Goal: Transaction & Acquisition: Purchase product/service

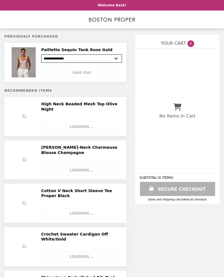
select select "**********"
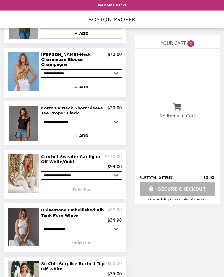
scroll to position [103, 0]
click at [24, 170] on img at bounding box center [24, 173] width 32 height 39
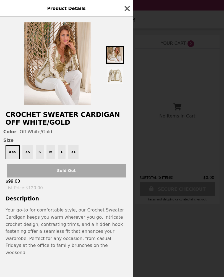
scroll to position [0, 0]
click at [61, 84] on img at bounding box center [57, 63] width 66 height 83
click at [60, 84] on img at bounding box center [57, 63] width 66 height 83
click at [51, 94] on img at bounding box center [57, 63] width 66 height 83
click at [119, 64] on img at bounding box center [115, 55] width 18 height 18
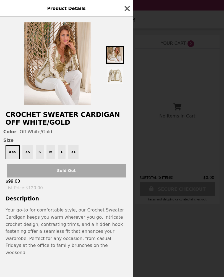
click at [121, 64] on img at bounding box center [115, 55] width 18 height 18
click at [70, 86] on img at bounding box center [57, 63] width 66 height 83
click at [71, 87] on img at bounding box center [57, 63] width 66 height 83
click at [70, 87] on img at bounding box center [57, 63] width 66 height 83
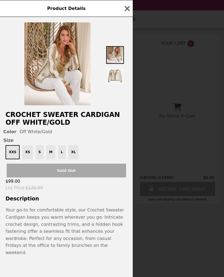
click at [59, 93] on img at bounding box center [57, 63] width 66 height 83
click at [125, 13] on icon "button" at bounding box center [127, 8] width 8 height 8
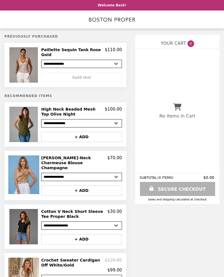
click at [23, 126] on img at bounding box center [24, 124] width 30 height 35
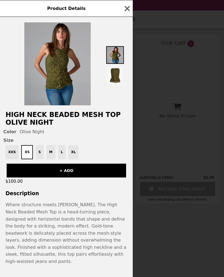
click at [130, 6] on icon "button" at bounding box center [127, 8] width 8 height 8
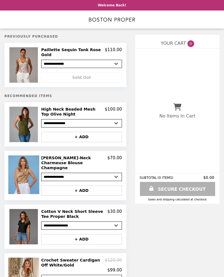
click at [208, 73] on div "No Items In Cart" at bounding box center [177, 111] width 84 height 124
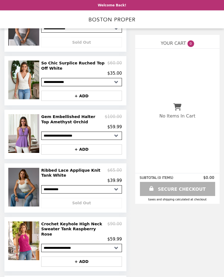
scroll to position [331, 0]
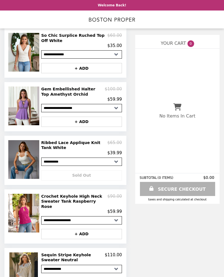
click at [191, 61] on div "No Items In Cart" at bounding box center [177, 111] width 84 height 124
click at [142, 82] on div "No Items In Cart" at bounding box center [177, 111] width 84 height 124
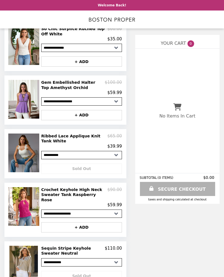
scroll to position [339, 0]
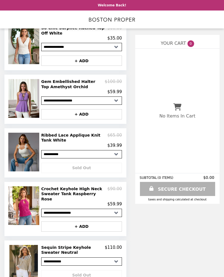
click at [11, 1] on header "Welcome Back!" at bounding box center [112, 5] width 224 height 10
